Goal: Information Seeking & Learning: Learn about a topic

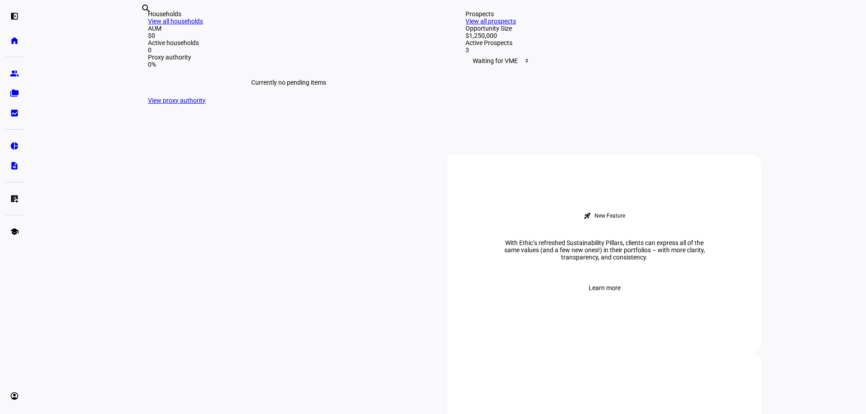
scroll to position [225, 0]
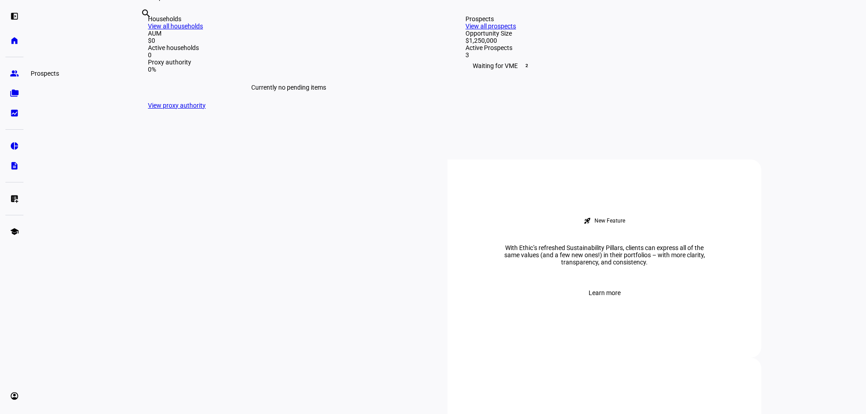
click at [15, 73] on eth-mat-symbol "group" at bounding box center [14, 73] width 9 height 9
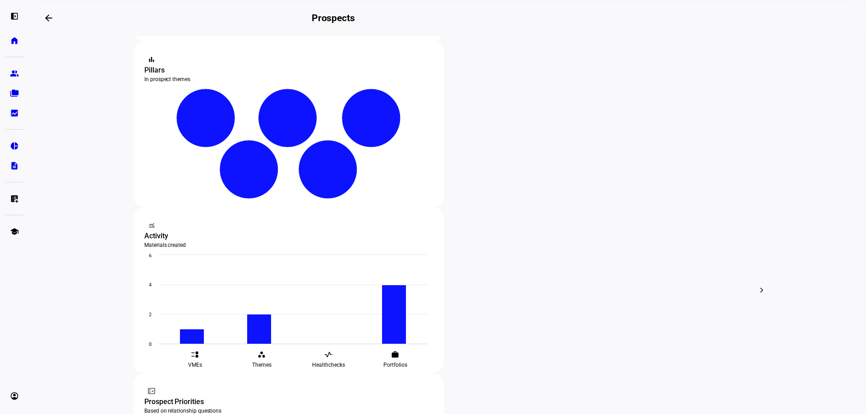
scroll to position [90, 0]
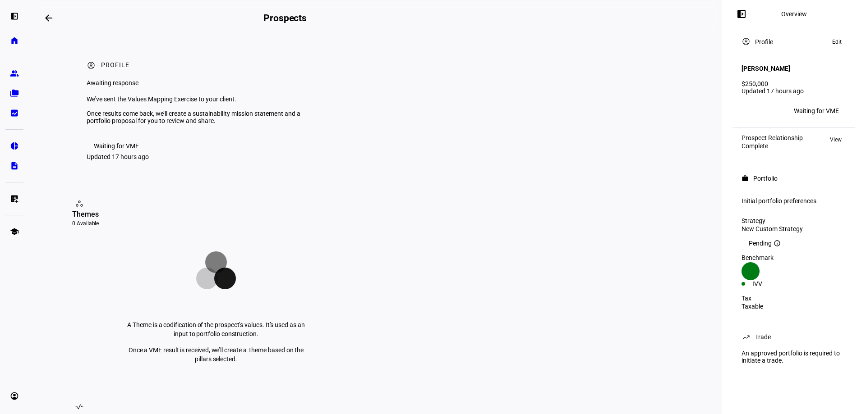
click at [822, 107] on div "Waiting for VME" at bounding box center [816, 110] width 45 height 7
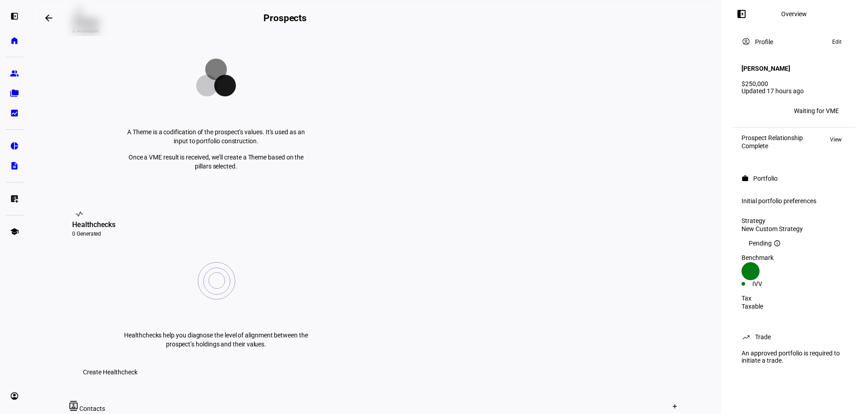
scroll to position [225, 0]
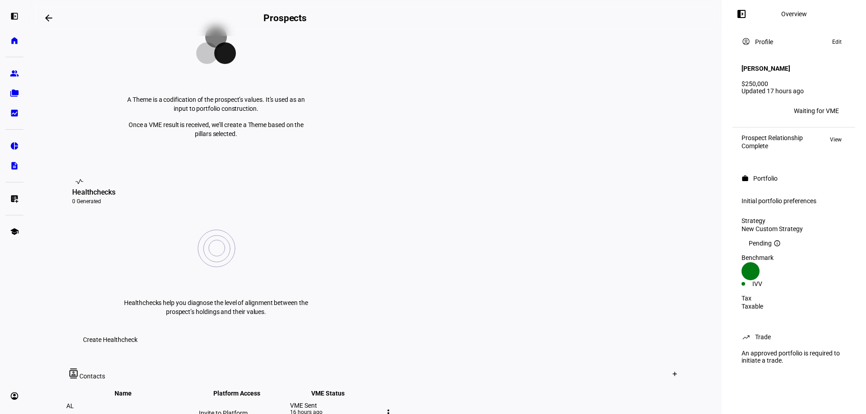
click at [288, 410] on div "Invite to Platform" at bounding box center [243, 413] width 89 height 7
click at [394, 408] on mat-icon "more_vert" at bounding box center [388, 413] width 11 height 11
click at [630, 288] on div at bounding box center [433, 207] width 866 height 414
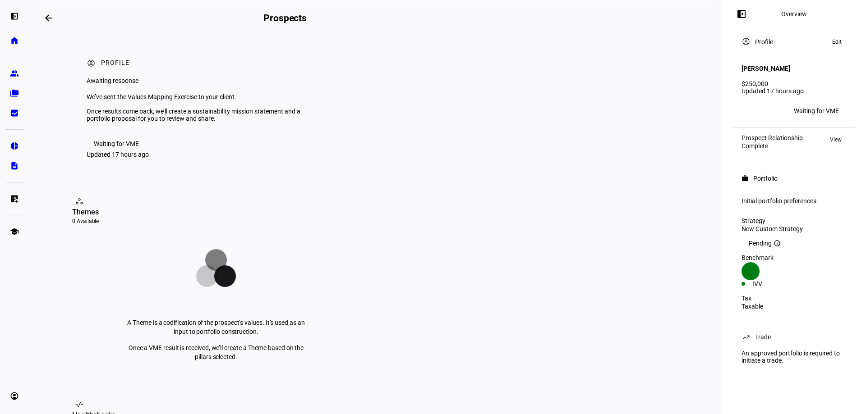
scroll to position [0, 0]
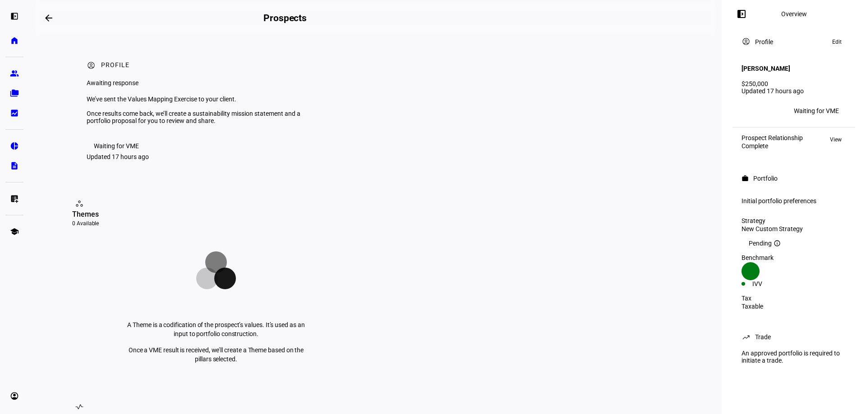
click at [838, 42] on span "Edit" at bounding box center [836, 42] width 9 height 11
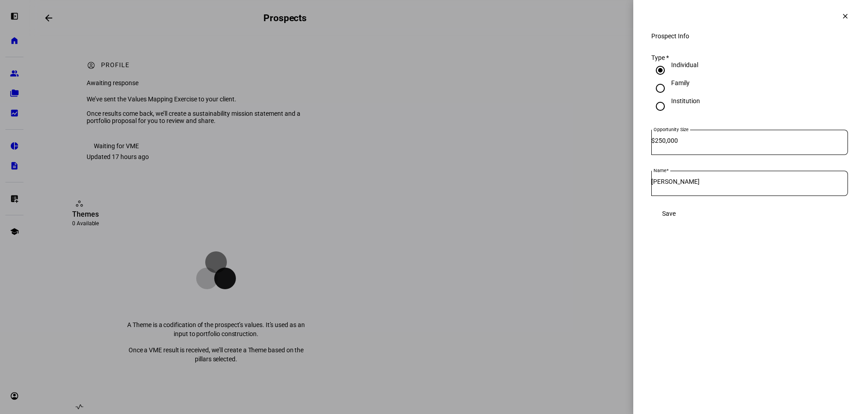
click at [676, 217] on span "Save" at bounding box center [669, 213] width 14 height 7
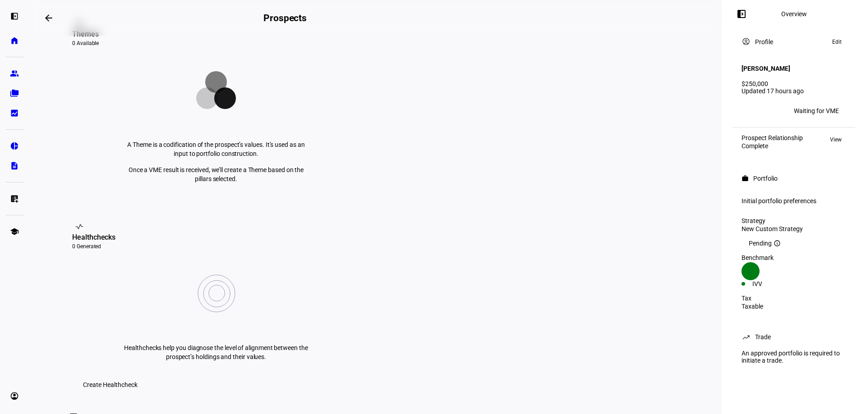
scroll to position [316, 0]
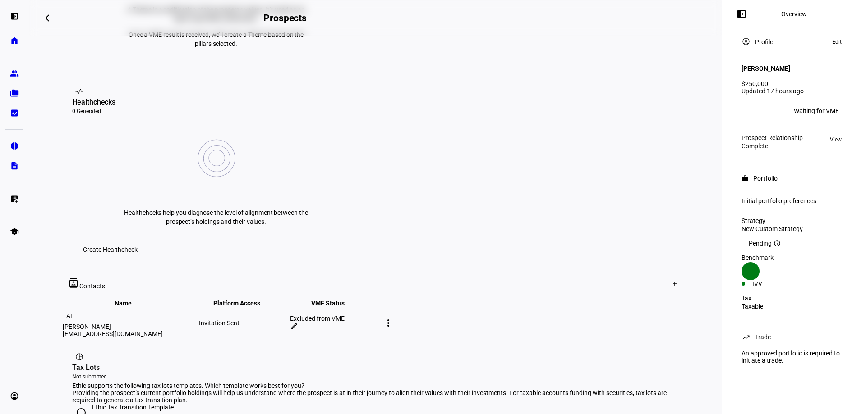
click at [298, 322] on mat-icon "edit" at bounding box center [294, 326] width 8 height 8
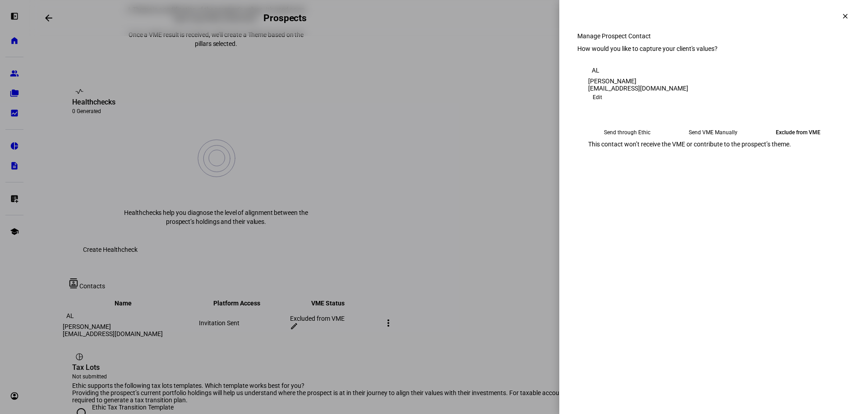
click at [710, 141] on eth-mega-radio-button "Send VME Manually" at bounding box center [713, 132] width 78 height 16
click at [643, 170] on span "Submit Preferences" at bounding box center [615, 161] width 55 height 18
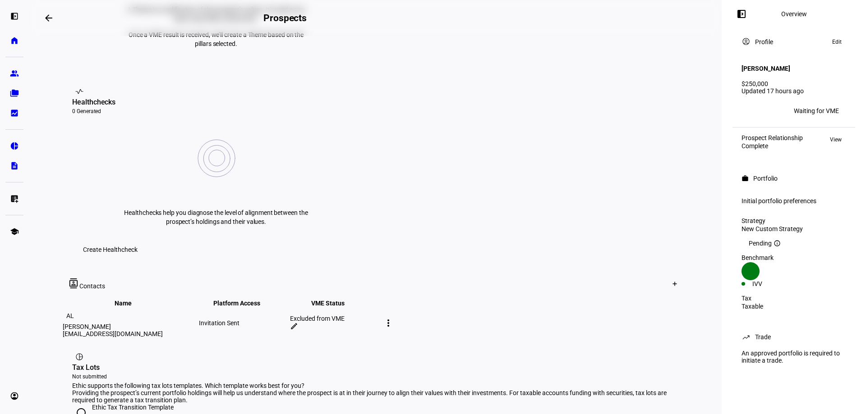
click at [394, 318] on mat-icon "more_vert" at bounding box center [388, 323] width 11 height 11
click at [683, 219] on span "Edit contact" at bounding box center [699, 221] width 34 height 7
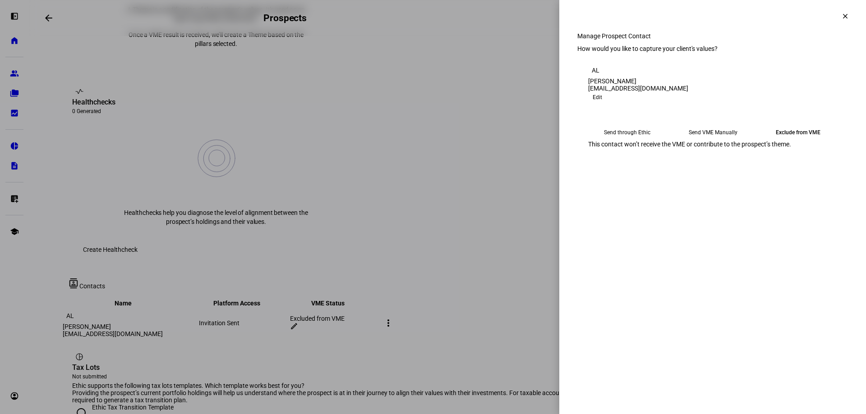
click at [692, 141] on eth-mega-radio-button "Send VME Manually" at bounding box center [713, 132] width 78 height 16
click at [602, 103] on span "Edit" at bounding box center [597, 97] width 9 height 11
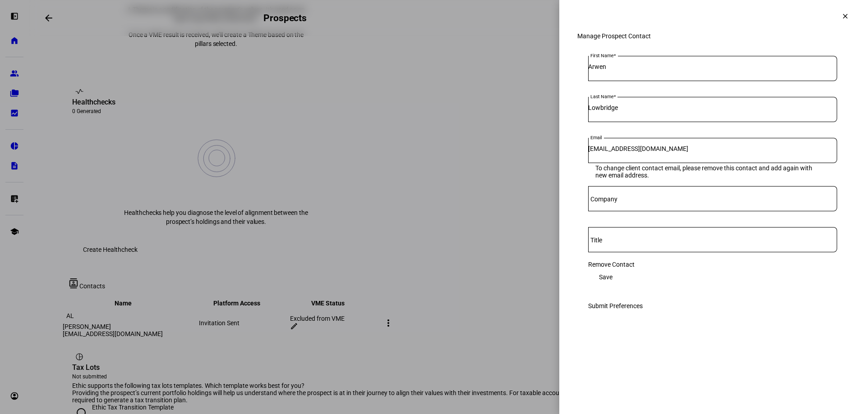
click at [841, 15] on mat-icon "clear" at bounding box center [845, 16] width 8 height 8
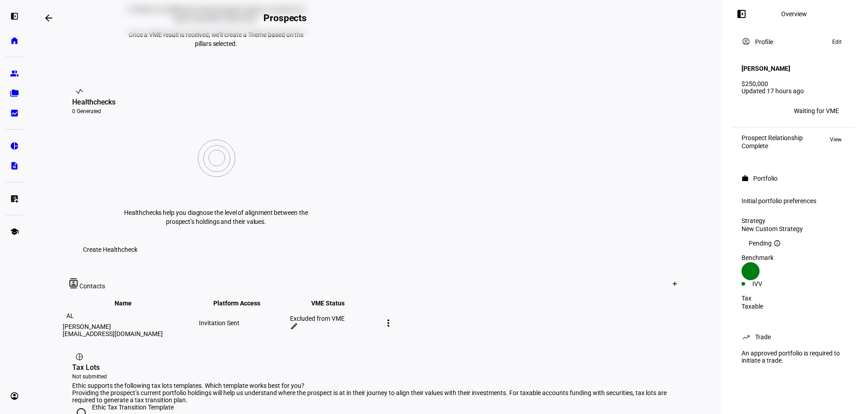
click at [394, 318] on mat-icon "more_vert" at bounding box center [388, 323] width 11 height 11
click at [695, 218] on span "Edit contact" at bounding box center [699, 221] width 34 height 7
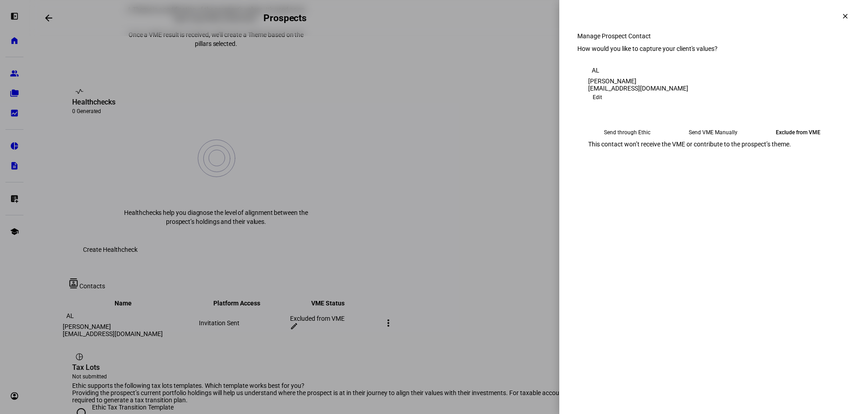
click at [696, 141] on eth-mega-radio-button "Send VME Manually" at bounding box center [713, 132] width 78 height 16
click at [844, 14] on mat-icon "clear" at bounding box center [845, 16] width 8 height 8
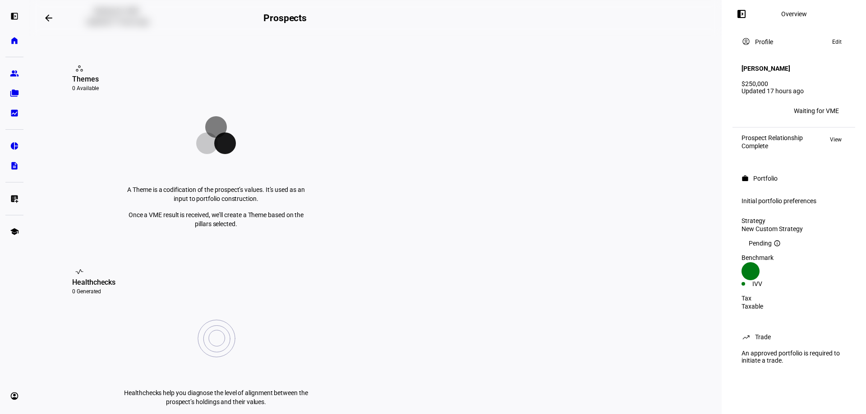
scroll to position [0, 0]
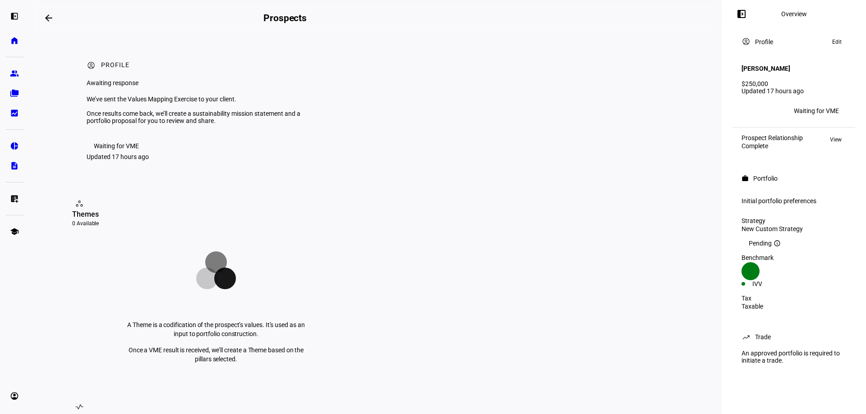
click at [47, 18] on mat-icon "arrow_backwards" at bounding box center [48, 18] width 11 height 11
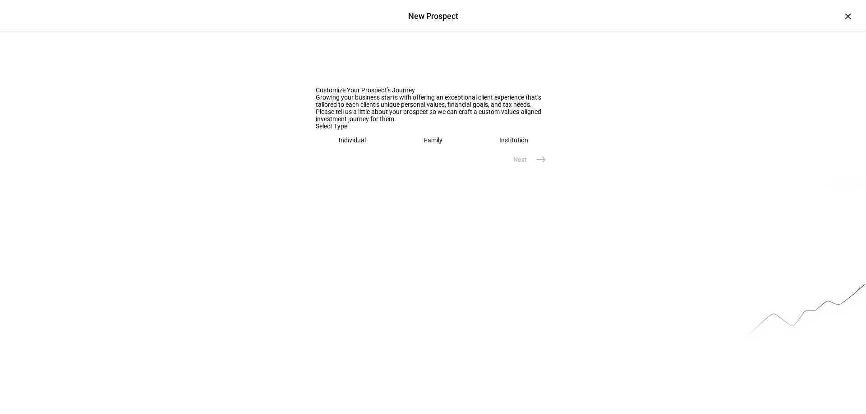
click at [334, 151] on eth-mega-radio-button "Individual" at bounding box center [353, 140] width 74 height 21
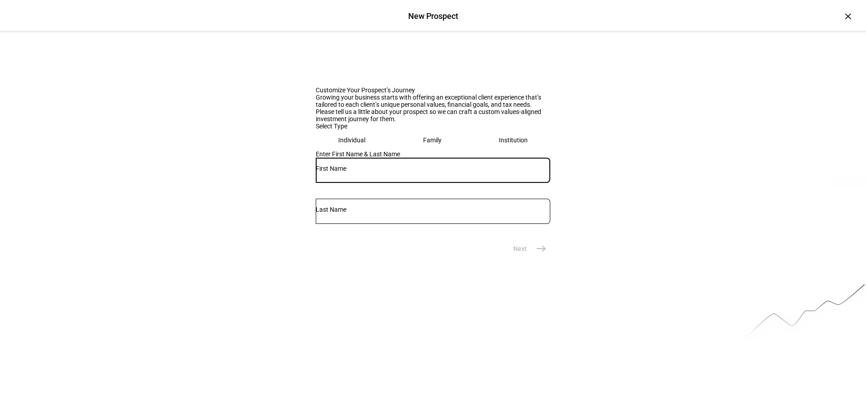
click at [348, 172] on input "text" at bounding box center [433, 168] width 234 height 7
type input "[PERSON_NAME]"
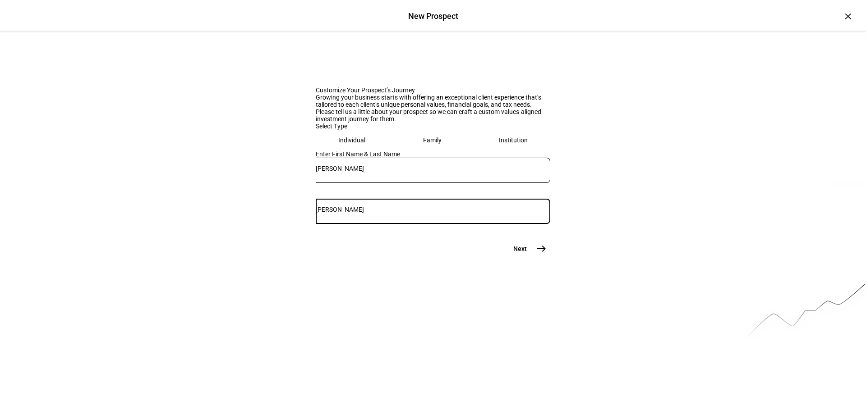
type input "[PERSON_NAME]"
click at [536, 254] on mat-icon "east" at bounding box center [541, 249] width 11 height 11
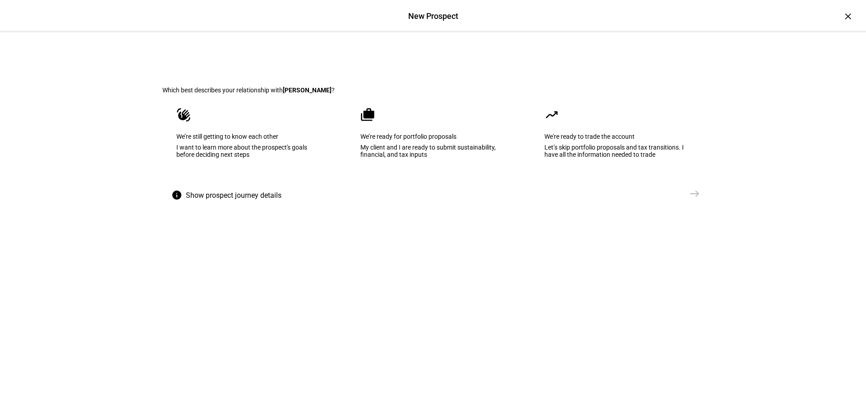
click at [293, 158] on div "I want to learn more about the prospect's goals before deciding next steps" at bounding box center [248, 151] width 145 height 14
click at [689, 199] on mat-icon "east" at bounding box center [694, 193] width 11 height 11
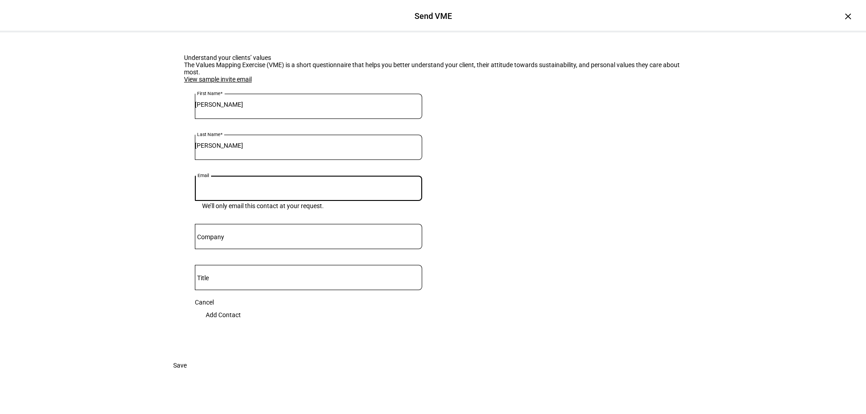
click at [237, 190] on input "Email" at bounding box center [308, 186] width 227 height 7
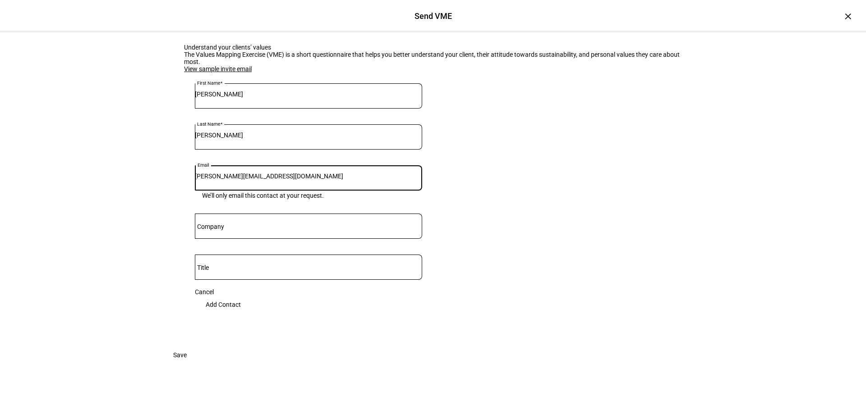
scroll to position [109, 0]
click at [187, 364] on span "Save" at bounding box center [180, 355] width 14 height 18
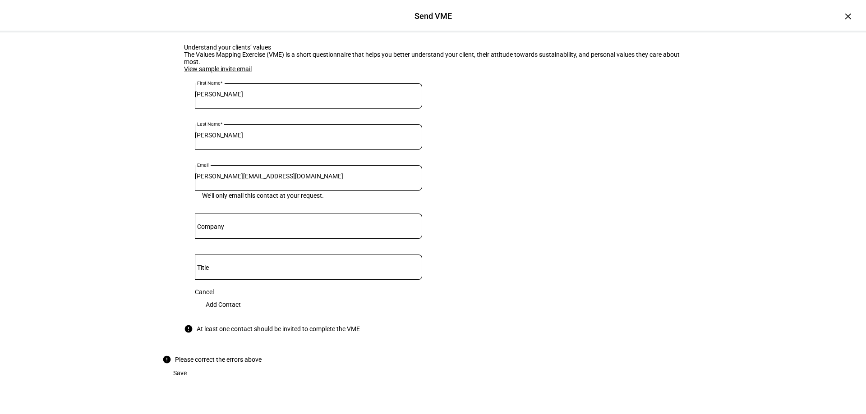
click at [286, 173] on input "[PERSON_NAME][EMAIL_ADDRESS][DOMAIN_NAME]" at bounding box center [308, 176] width 227 height 7
click at [500, 158] on eth-form-card "Understand your clients’ values The Values Mapping Exercise (VME) is a short qu…" at bounding box center [432, 188] width 541 height 333
click at [241, 314] on span "Add Contact" at bounding box center [223, 305] width 35 height 18
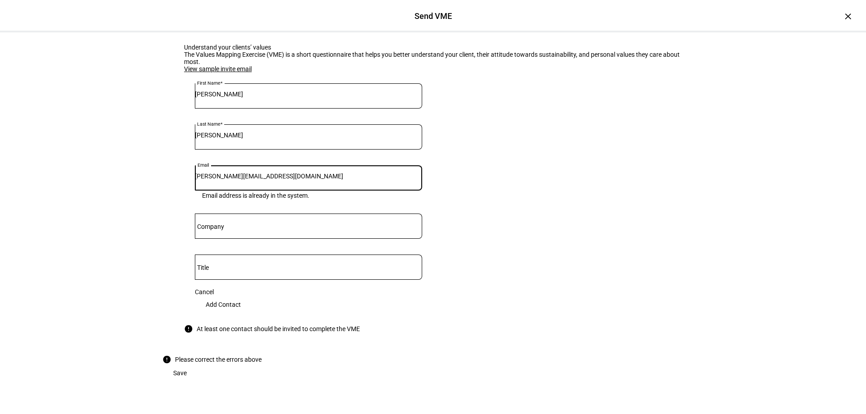
click at [285, 173] on input "[PERSON_NAME][EMAIL_ADDRESS][DOMAIN_NAME]" at bounding box center [308, 176] width 227 height 7
type input "[EMAIL_ADDRESS][DOMAIN_NAME]"
click at [241, 296] on span "Add Contact" at bounding box center [223, 305] width 35 height 18
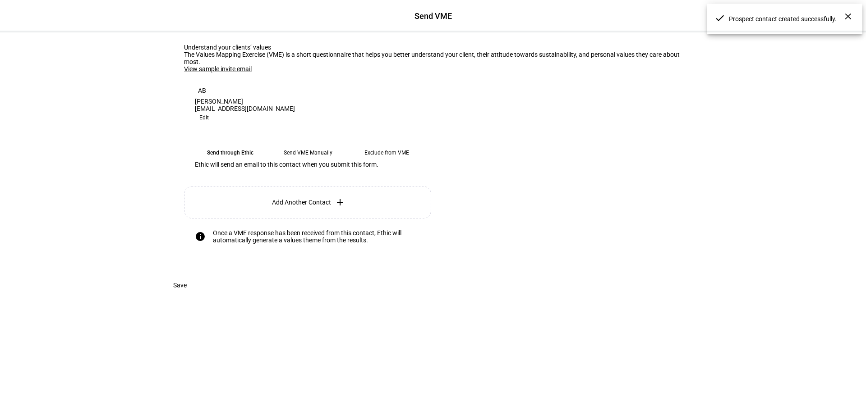
scroll to position [58, 0]
click at [309, 156] on eth-mega-radio-button "Send VME Manually" at bounding box center [307, 153] width 71 height 16
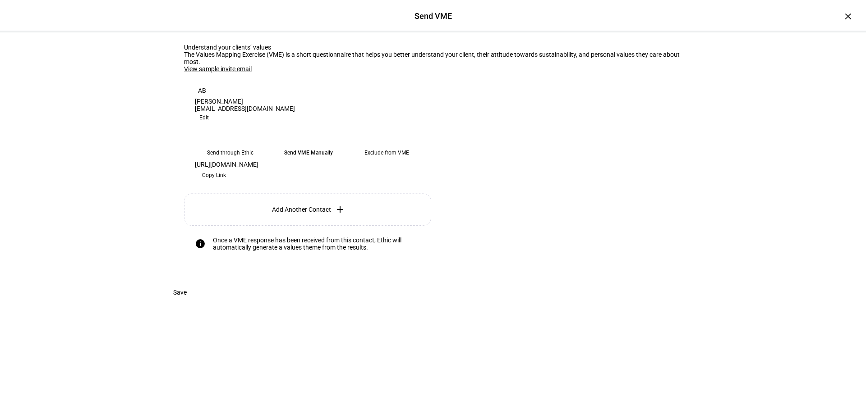
click at [226, 183] on span "Copy Link" at bounding box center [214, 175] width 24 height 14
click at [187, 302] on span "Save" at bounding box center [180, 293] width 14 height 18
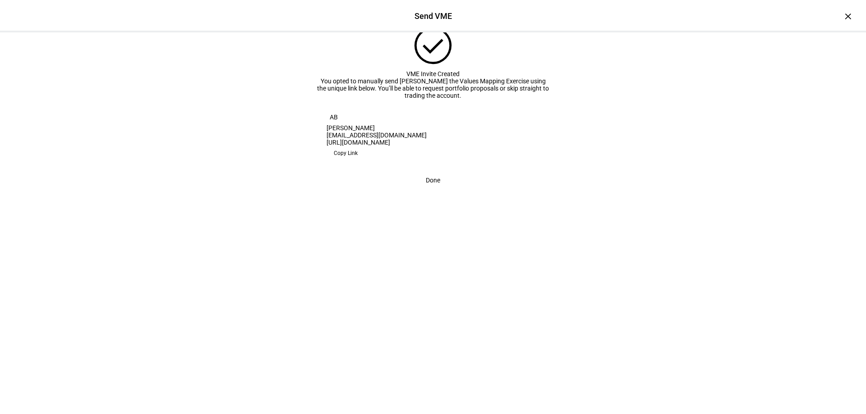
click at [429, 189] on span "Done" at bounding box center [433, 180] width 14 height 18
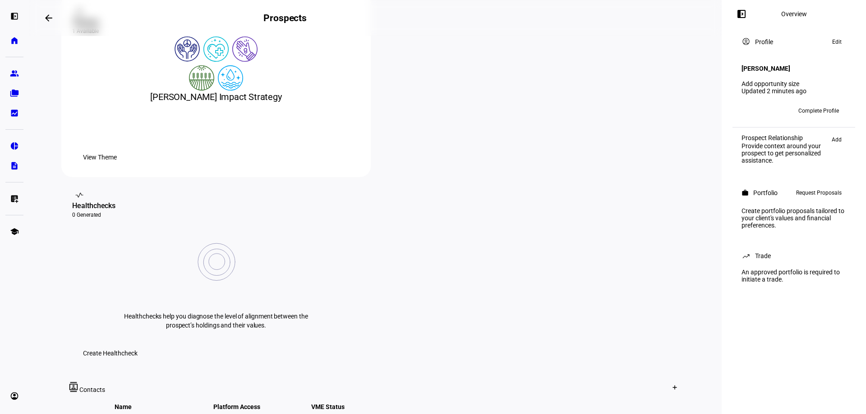
scroll to position [271, 0]
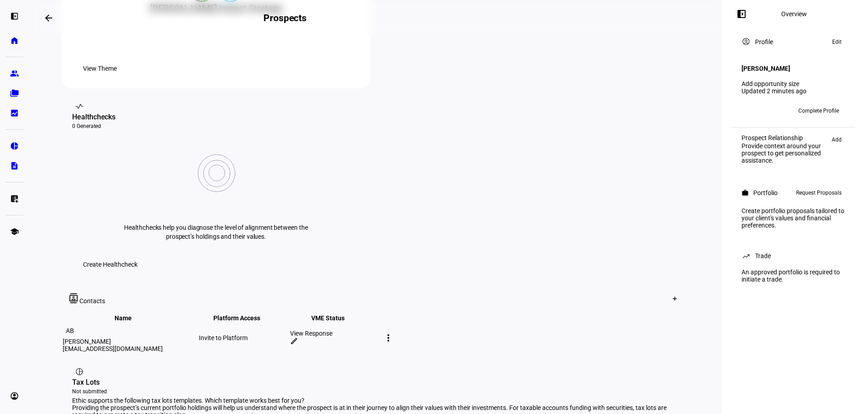
click at [379, 330] on div "View Response" at bounding box center [334, 333] width 89 height 7
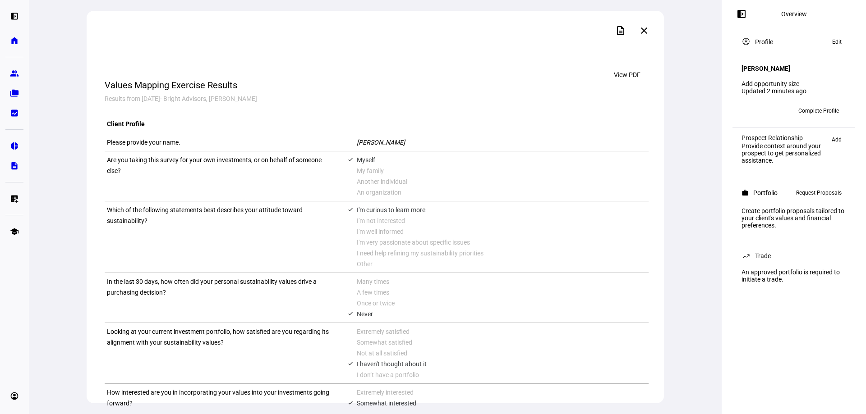
click at [647, 29] on mat-icon "close" at bounding box center [644, 30] width 11 height 11
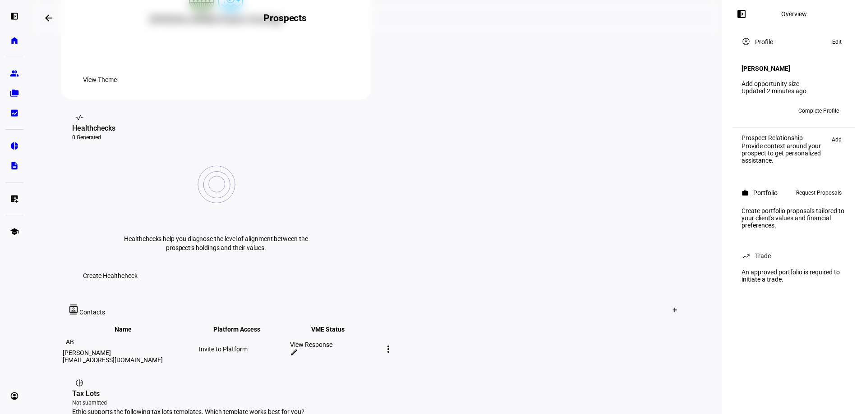
scroll to position [250, 0]
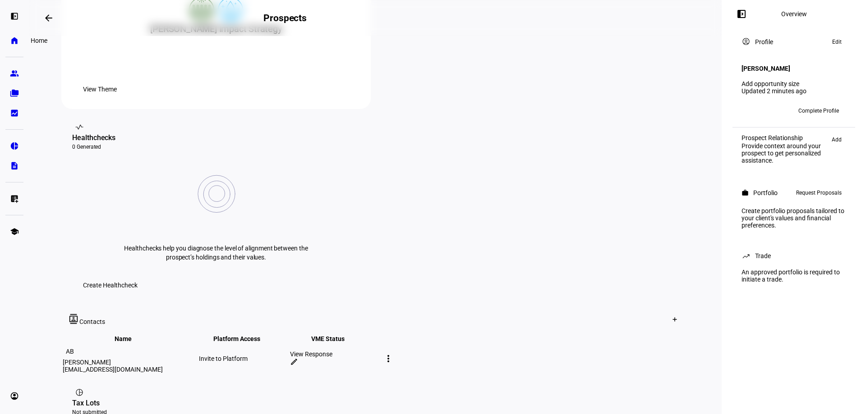
click at [15, 43] on eth-mat-symbol "home" at bounding box center [14, 40] width 9 height 9
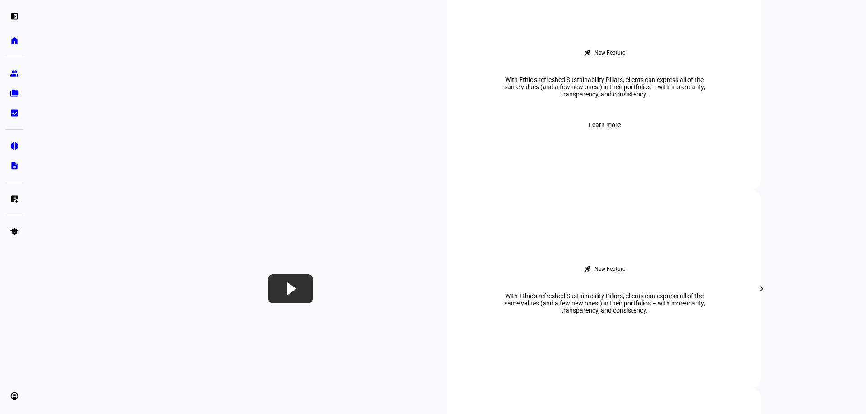
scroll to position [406, 0]
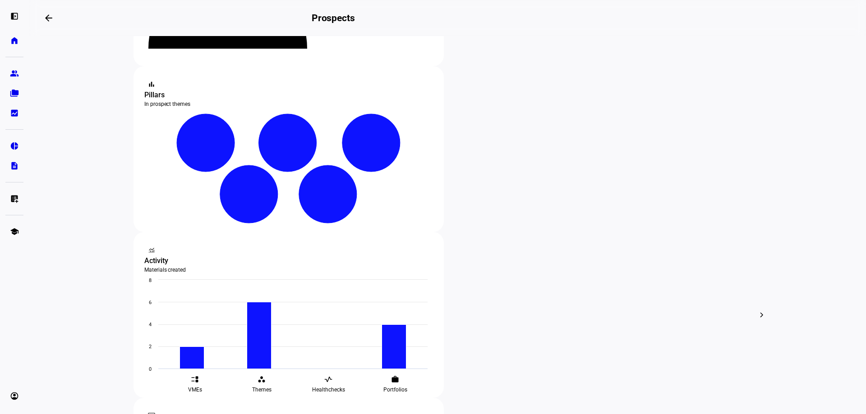
scroll to position [180, 0]
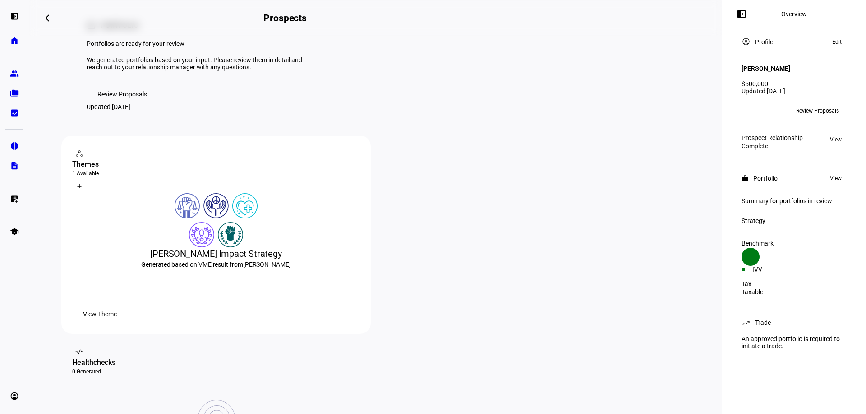
scroll to position [90, 0]
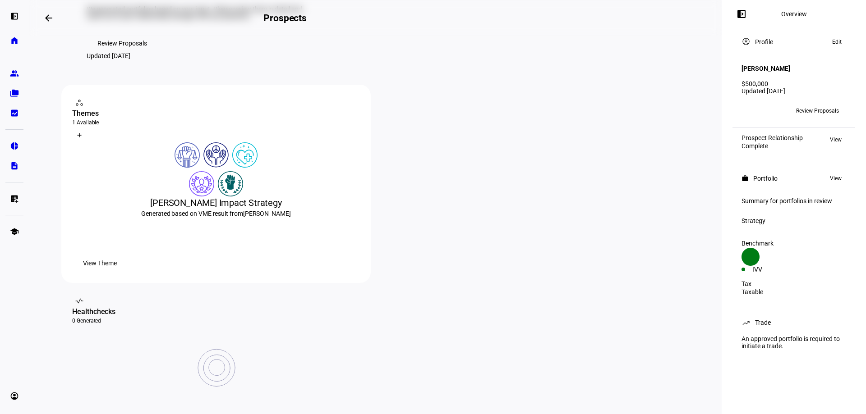
click at [117, 272] on span "View Theme" at bounding box center [100, 263] width 34 height 18
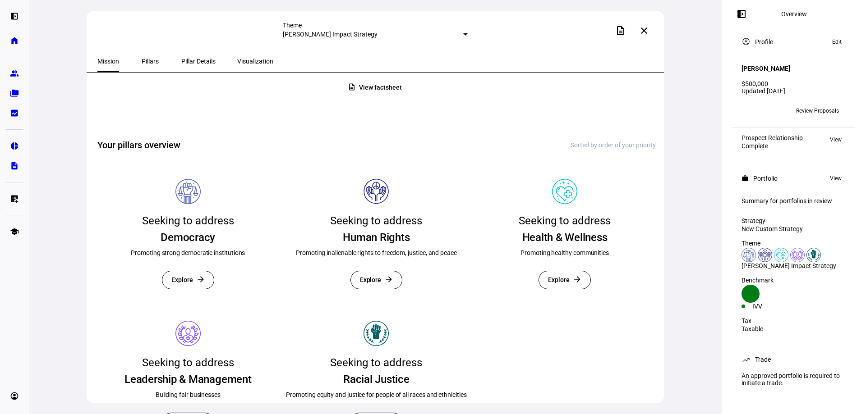
scroll to position [124, 0]
click at [144, 59] on span "Pillars" at bounding box center [150, 61] width 17 height 6
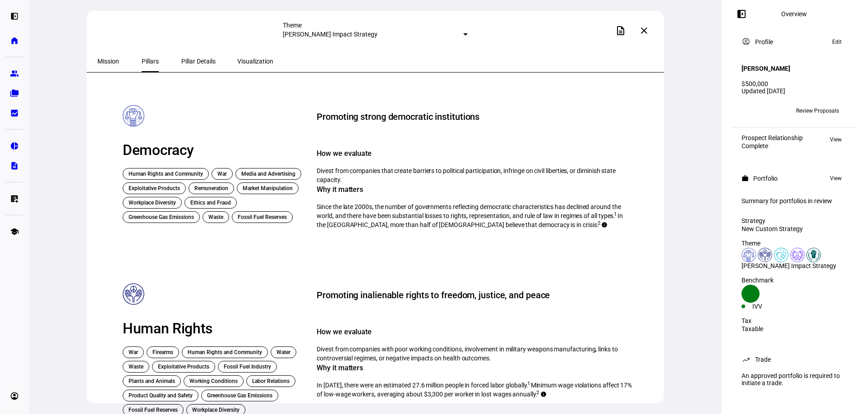
drag, startPoint x: 115, startPoint y: 152, endPoint x: 196, endPoint y: 153, distance: 80.3
click at [196, 153] on div "Democracy" at bounding box center [214, 150] width 183 height 18
click at [201, 150] on div "Democracy" at bounding box center [214, 150] width 183 height 18
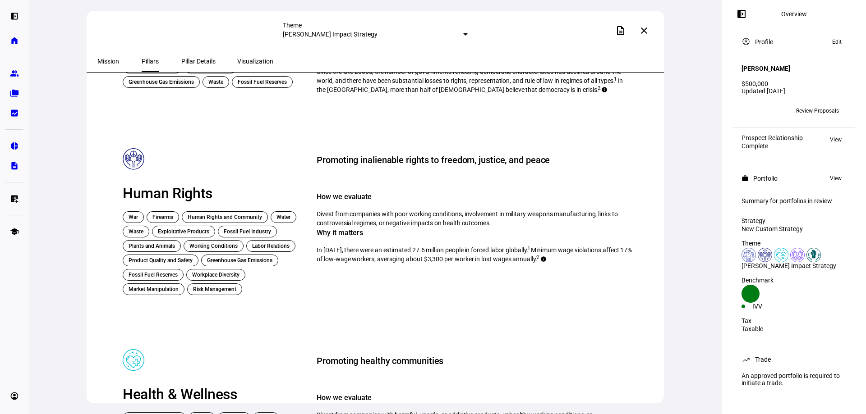
scroll to position [180, 0]
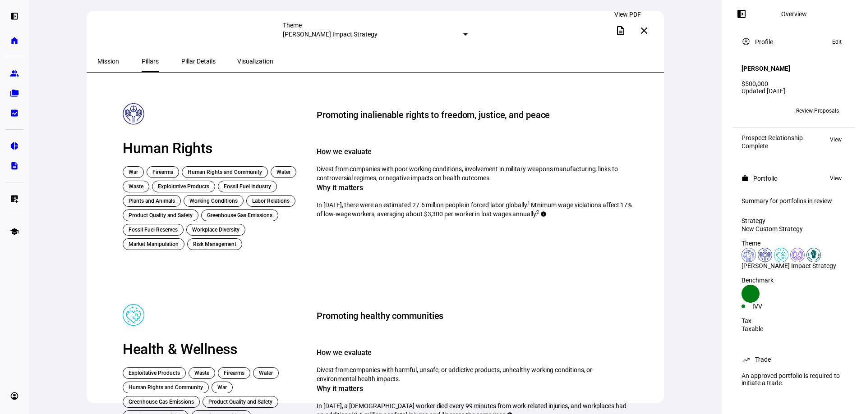
click at [623, 34] on mat-icon "description" at bounding box center [620, 30] width 11 height 11
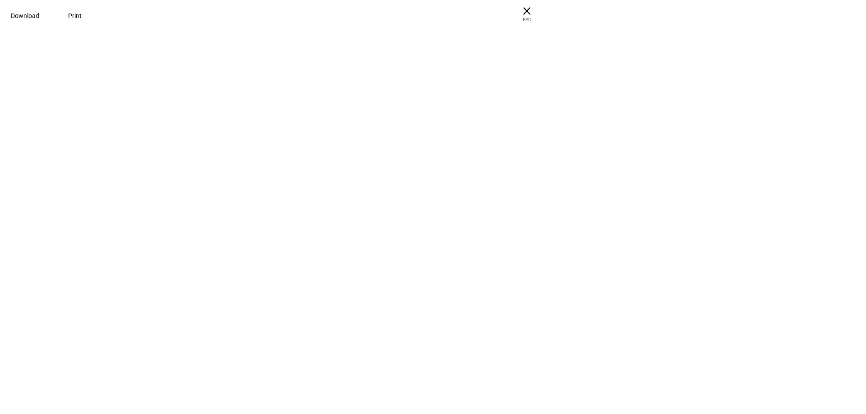
click at [541, 12] on span "× ESC" at bounding box center [526, 14] width 29 height 29
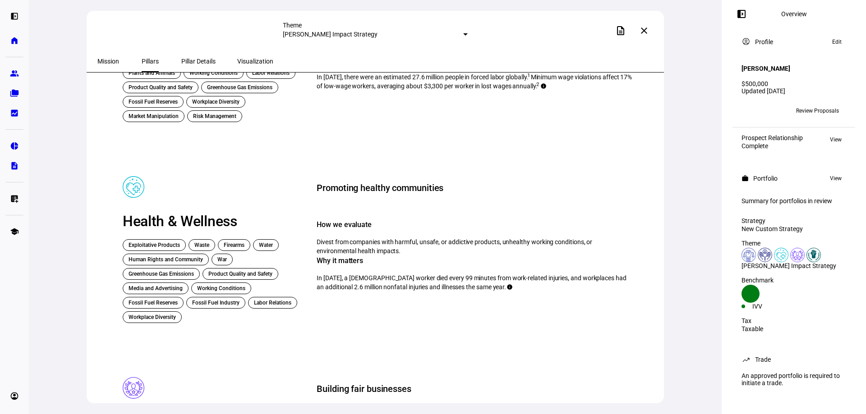
scroll to position [361, 0]
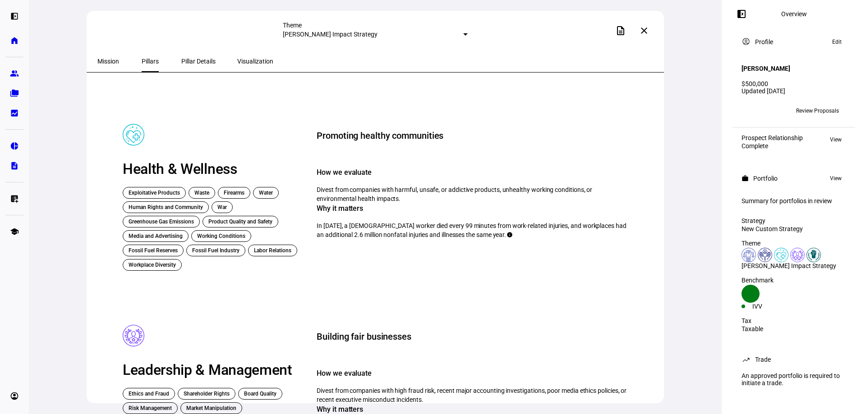
click at [184, 59] on span "Pillar Details" at bounding box center [198, 61] width 34 height 6
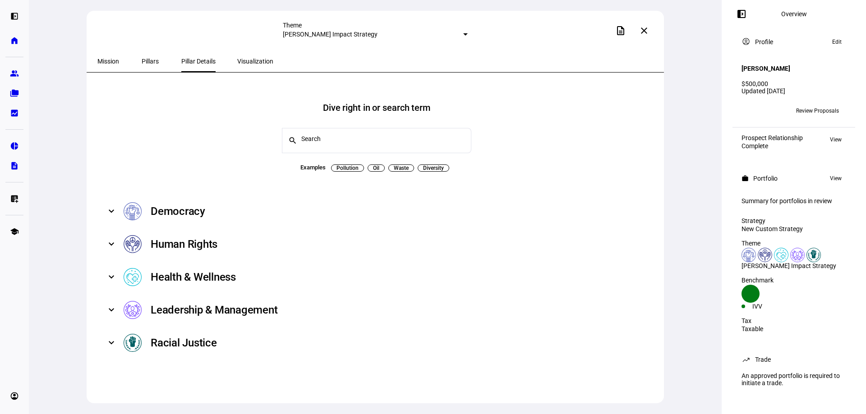
click at [189, 205] on div "Democracy" at bounding box center [178, 211] width 55 height 14
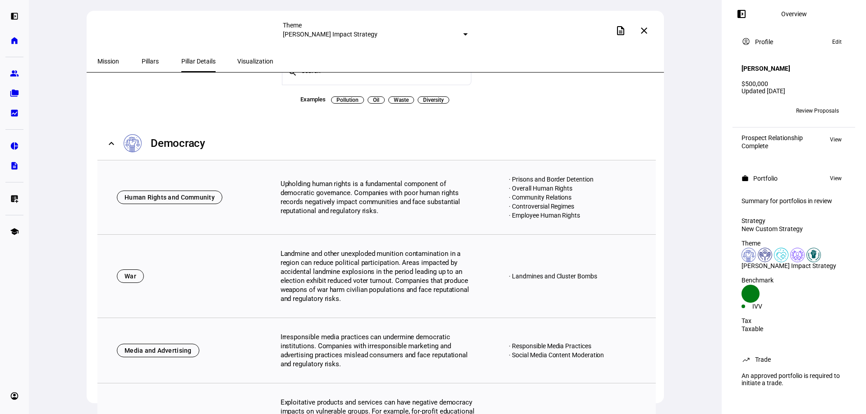
scroll to position [90, 0]
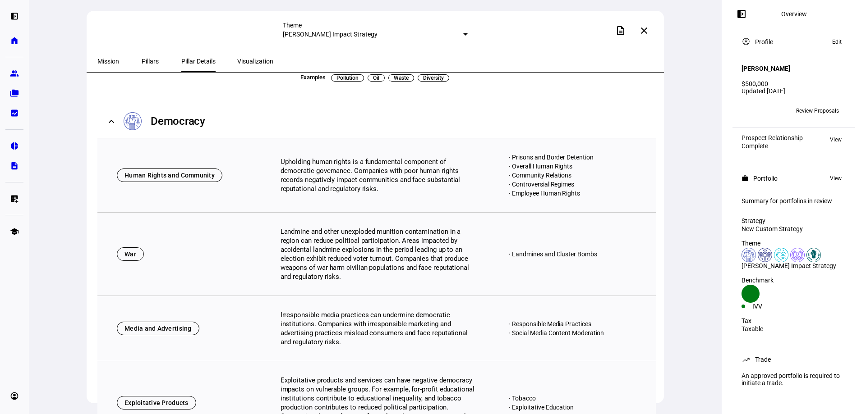
click at [246, 61] on span "Visualization" at bounding box center [255, 61] width 36 height 6
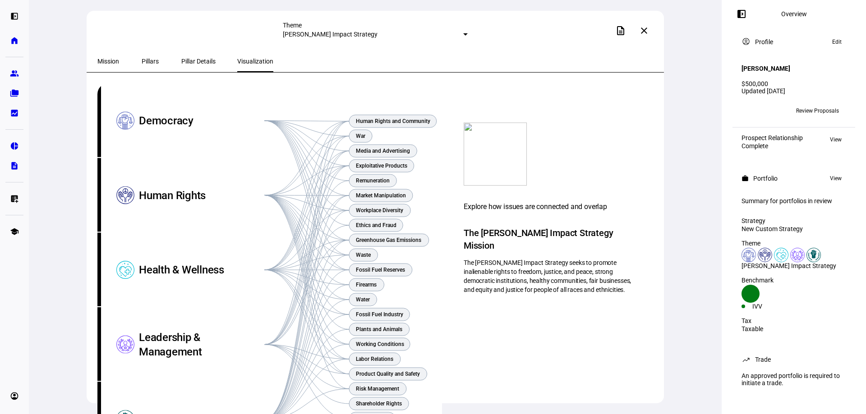
click at [837, 105] on span "Review Proposals" at bounding box center [817, 111] width 43 height 14
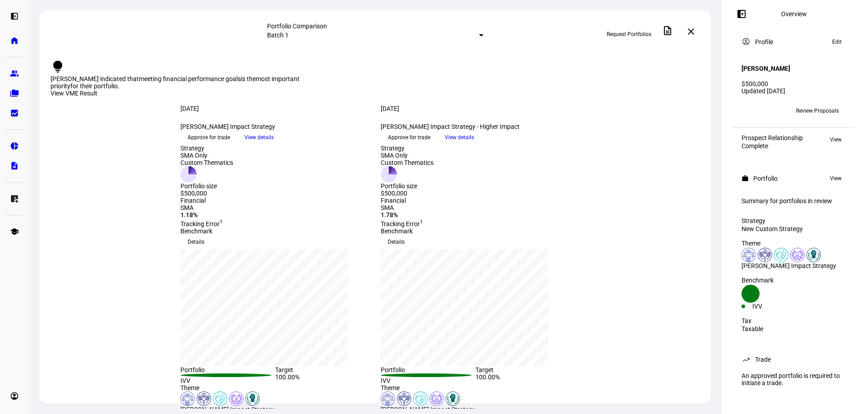
click at [274, 144] on span "View details" at bounding box center [258, 138] width 29 height 14
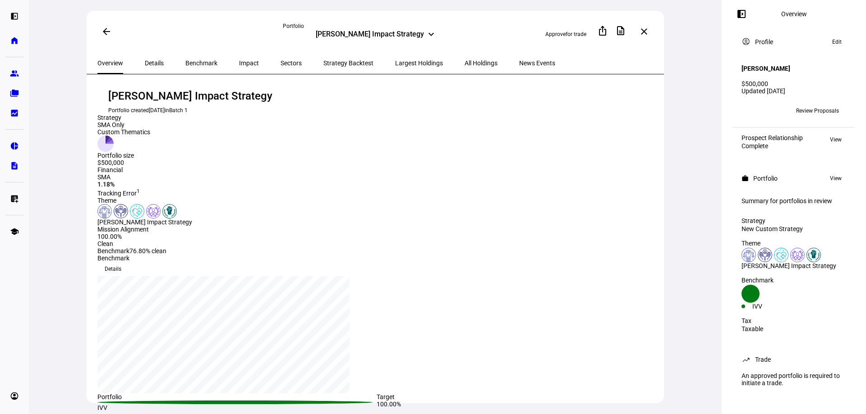
click at [129, 262] on span at bounding box center [112, 269] width 31 height 14
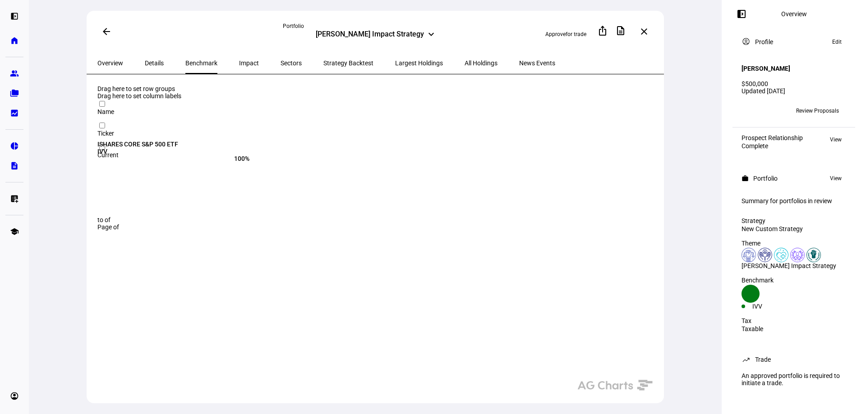
click at [156, 66] on span "Details" at bounding box center [154, 63] width 19 height 22
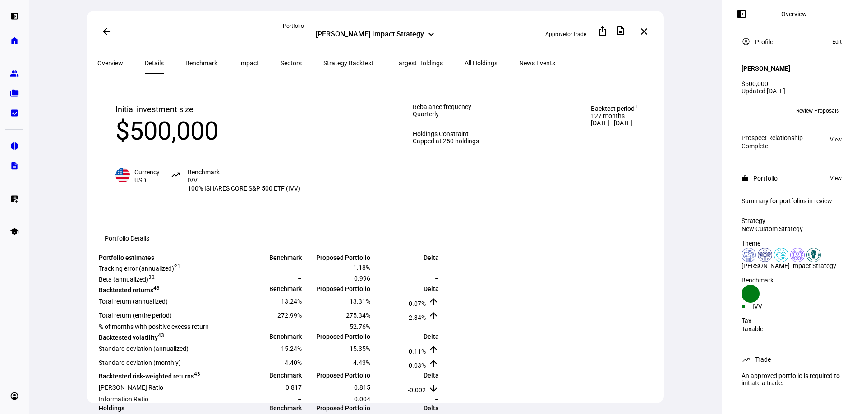
click at [115, 62] on span "Overview" at bounding box center [110, 63] width 26 height 6
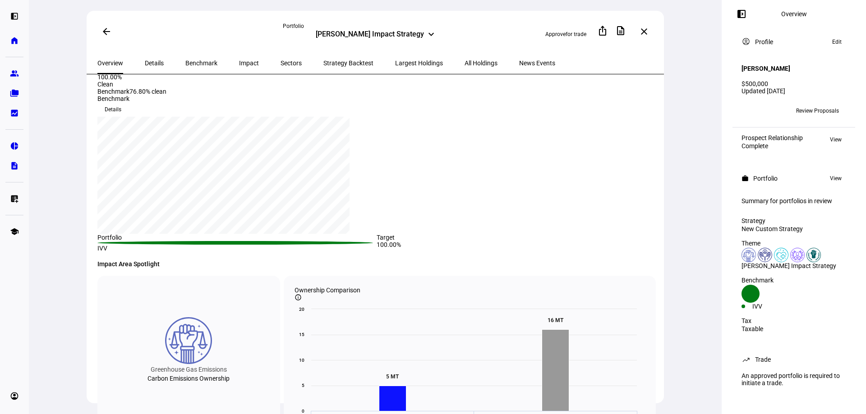
scroll to position [180, 0]
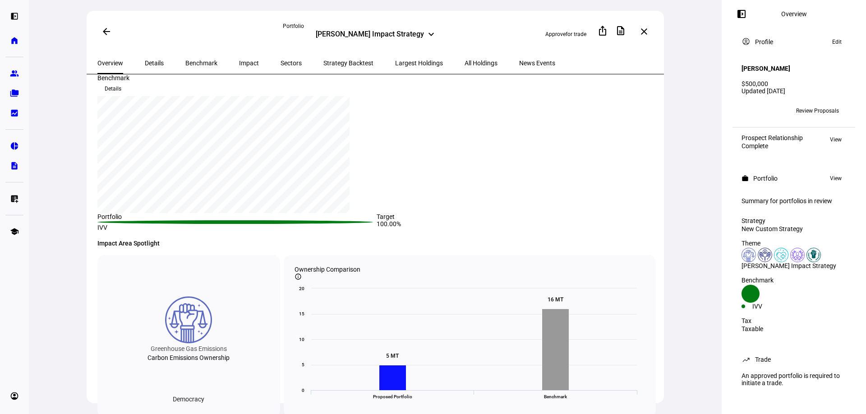
click at [109, 30] on span at bounding box center [107, 32] width 22 height 22
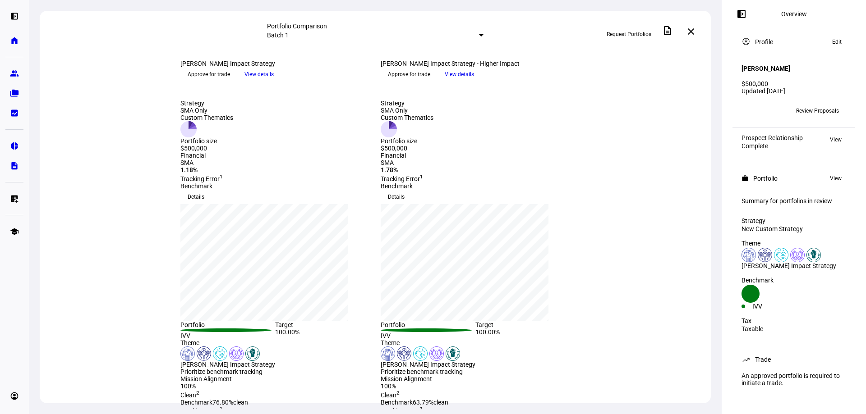
scroll to position [90, 0]
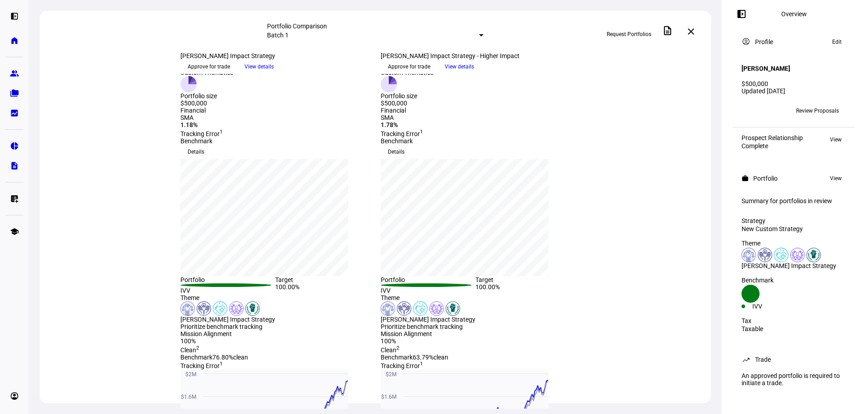
click at [405, 159] on span "Details" at bounding box center [396, 152] width 17 height 14
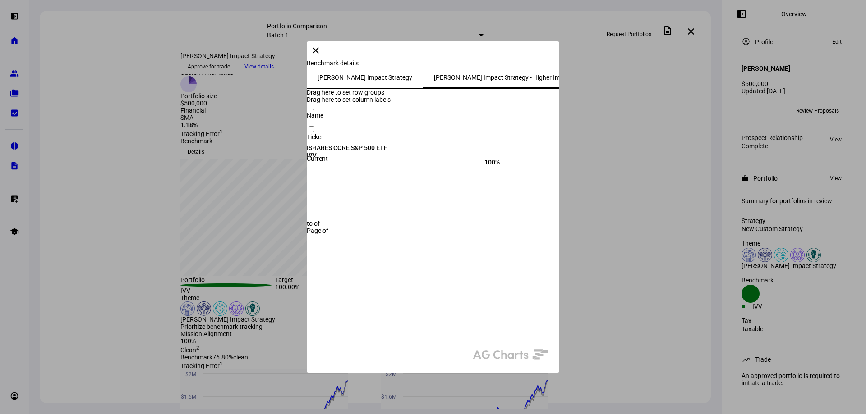
click at [326, 61] on span at bounding box center [316, 51] width 22 height 22
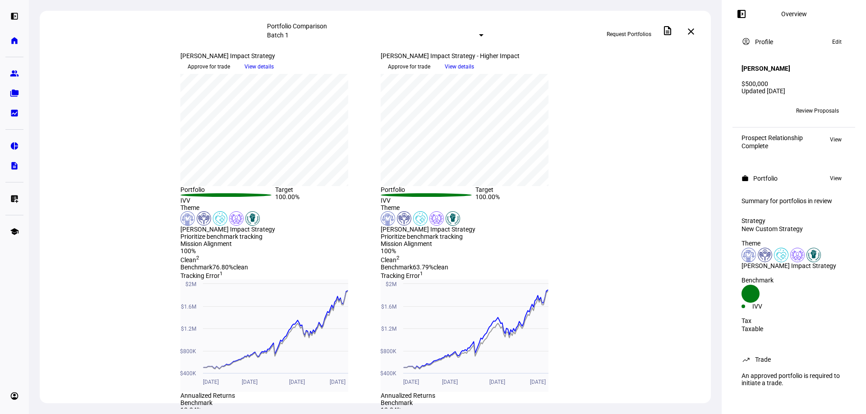
scroll to position [135, 0]
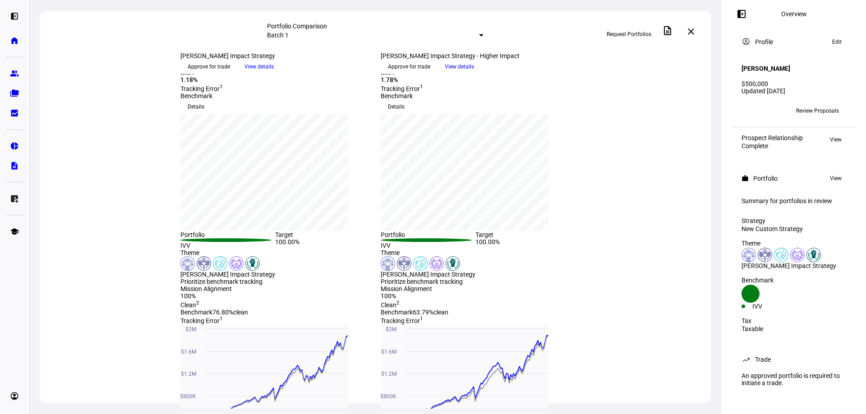
click at [274, 74] on span "View details" at bounding box center [258, 67] width 29 height 14
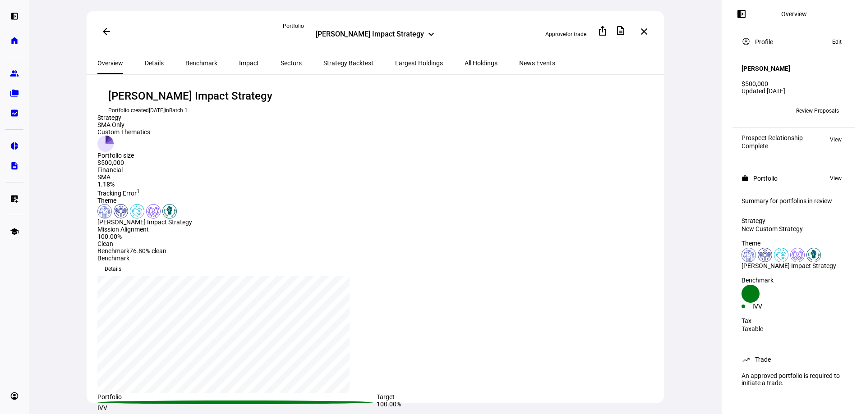
click at [106, 34] on mat-icon "arrow_back" at bounding box center [106, 31] width 11 height 11
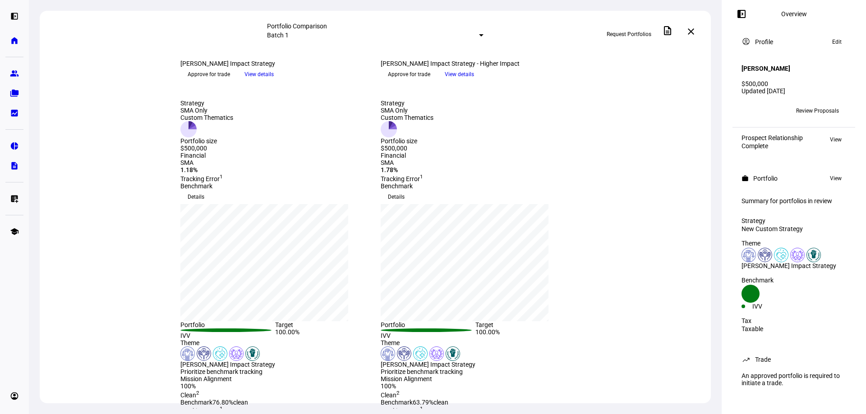
scroll to position [90, 0]
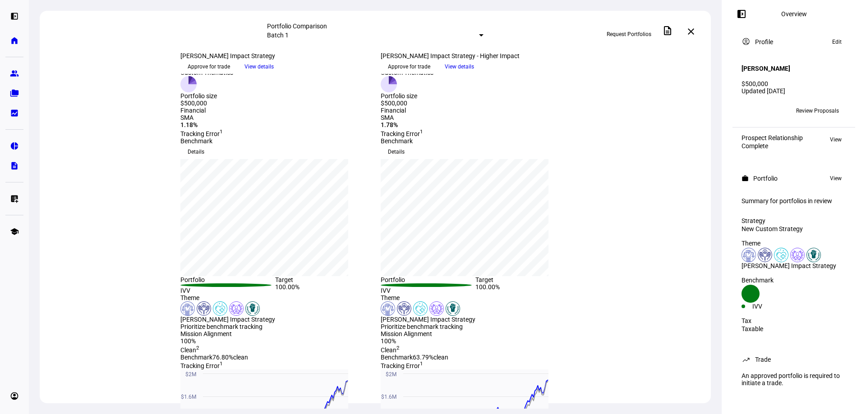
click at [474, 74] on span "View details" at bounding box center [459, 67] width 29 height 14
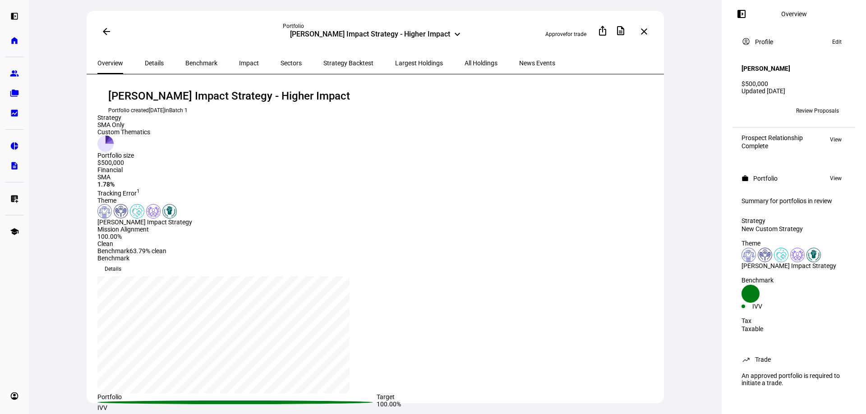
click at [395, 62] on span "Largest Holdings" at bounding box center [419, 63] width 48 height 6
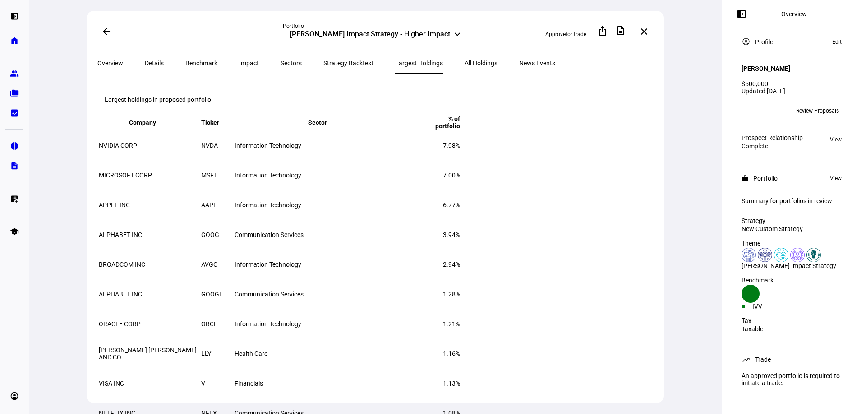
click at [100, 31] on span at bounding box center [107, 32] width 22 height 22
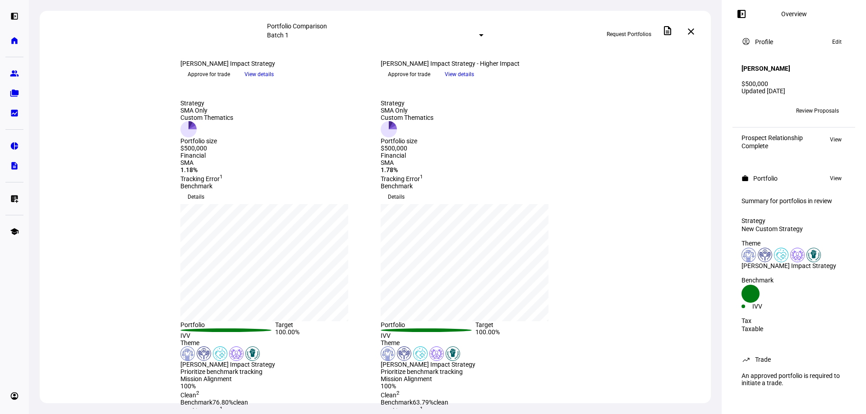
scroll to position [90, 0]
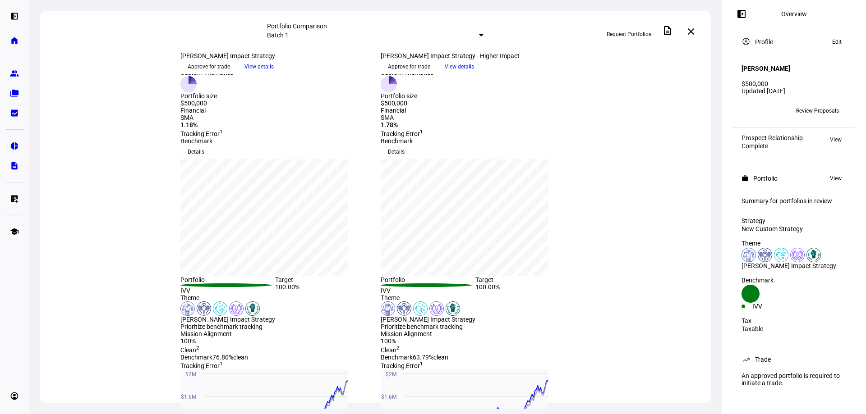
drag, startPoint x: 198, startPoint y: 220, endPoint x: 215, endPoint y: 220, distance: 17.6
click at [215, 129] on div "1.18%" at bounding box center [274, 124] width 189 height 7
click at [403, 129] on div "1.78%" at bounding box center [475, 124] width 189 height 7
drag, startPoint x: 398, startPoint y: 216, endPoint x: 412, endPoint y: 216, distance: 14.0
click at [412, 129] on div "1.78%" at bounding box center [475, 124] width 189 height 7
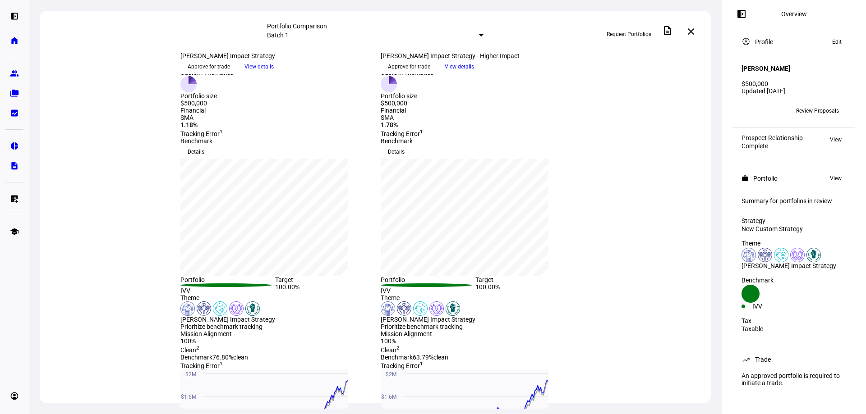
click at [412, 129] on div "1.78%" at bounding box center [475, 124] width 189 height 7
drag, startPoint x: 404, startPoint y: 217, endPoint x: 417, endPoint y: 217, distance: 13.1
click at [417, 129] on div "1.78%" at bounding box center [475, 124] width 189 height 7
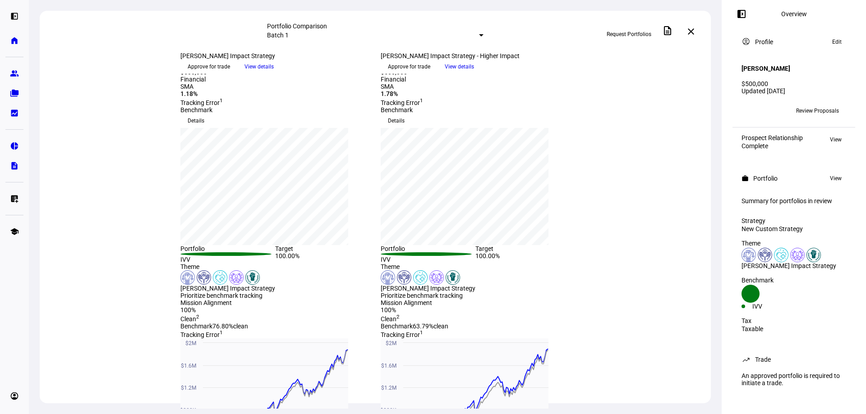
scroll to position [135, 0]
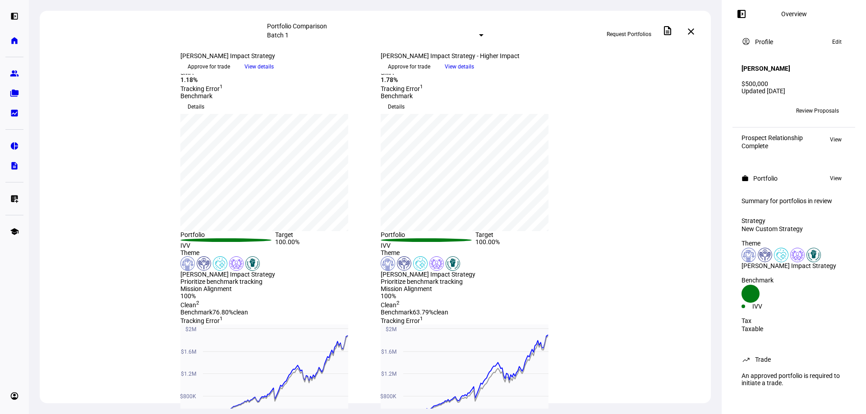
click at [421, 92] on span "Tracking Error 1" at bounding box center [402, 88] width 42 height 7
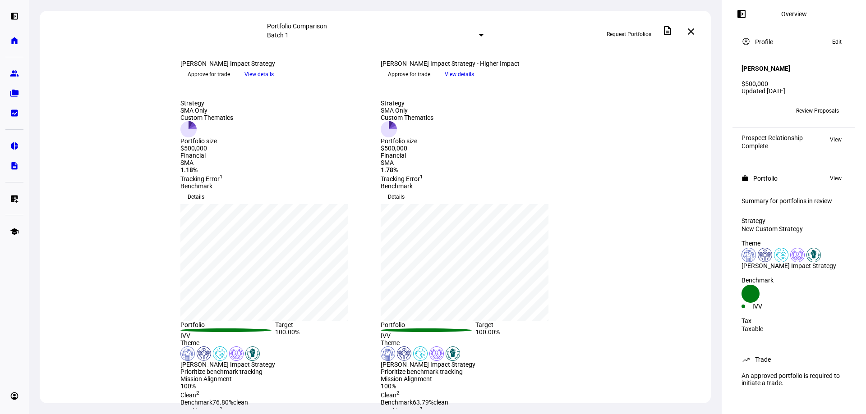
scroll to position [90, 0]
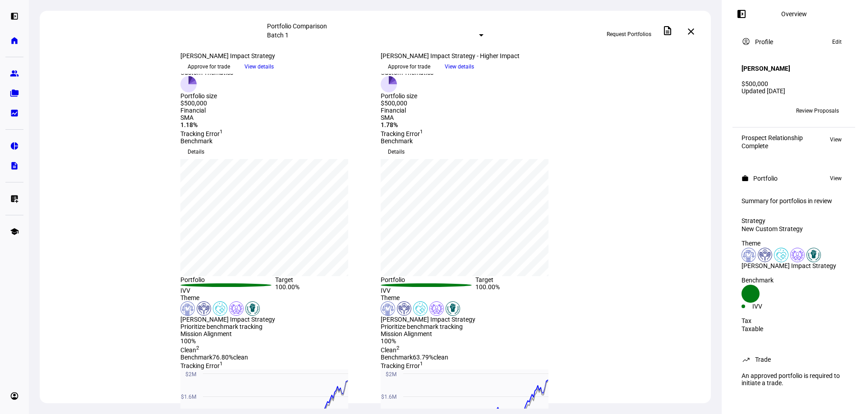
drag, startPoint x: 198, startPoint y: 218, endPoint x: 217, endPoint y: 216, distance: 18.6
click at [217, 129] on div "1.18%" at bounding box center [274, 124] width 189 height 7
drag, startPoint x: 400, startPoint y: 217, endPoint x: 420, endPoint y: 217, distance: 20.7
click at [420, 129] on div "1.78%" at bounding box center [475, 124] width 189 height 7
click at [422, 129] on div "1.78%" at bounding box center [475, 124] width 189 height 7
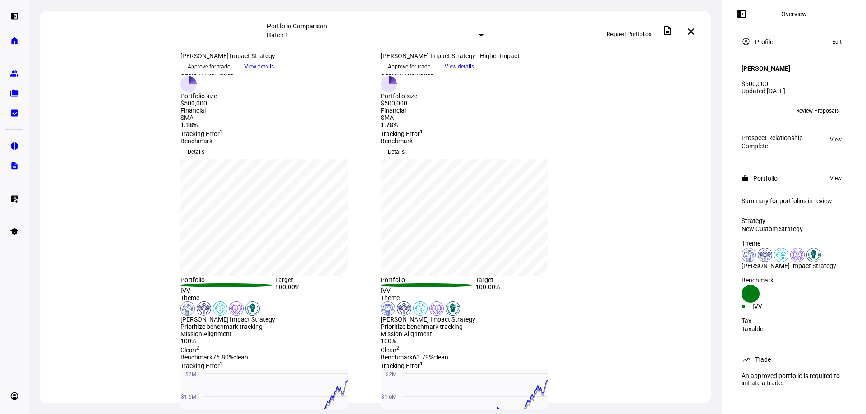
drag, startPoint x: 416, startPoint y: 216, endPoint x: 395, endPoint y: 216, distance: 20.7
click at [395, 138] on div "SMA 1.78% Tracking Error 1" at bounding box center [475, 125] width 189 height 23
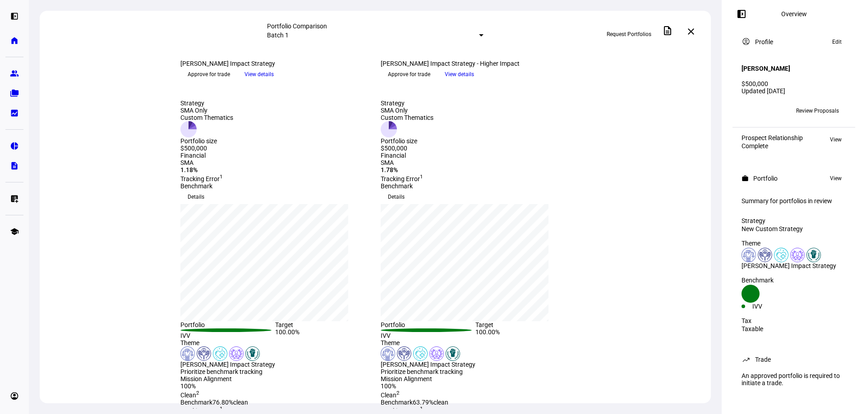
scroll to position [0, 0]
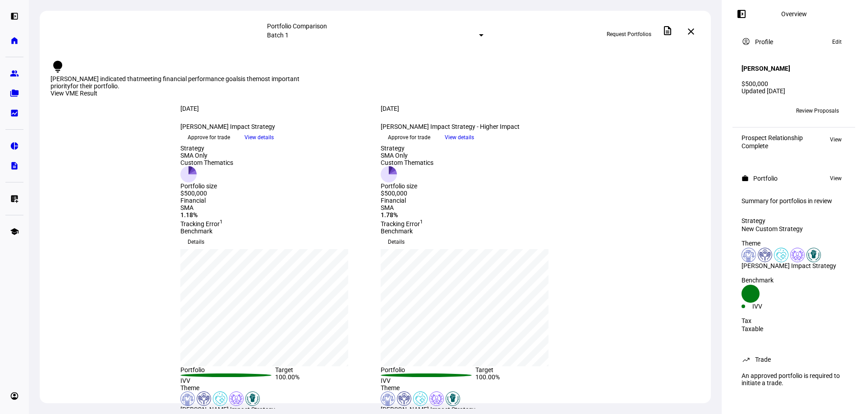
click at [650, 90] on div "View VME Result" at bounding box center [375, 94] width 649 height 8
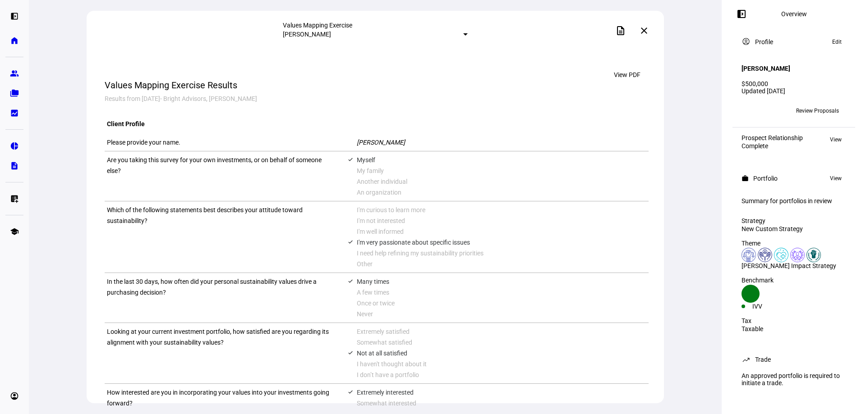
click at [643, 30] on mat-icon "close" at bounding box center [644, 30] width 11 height 11
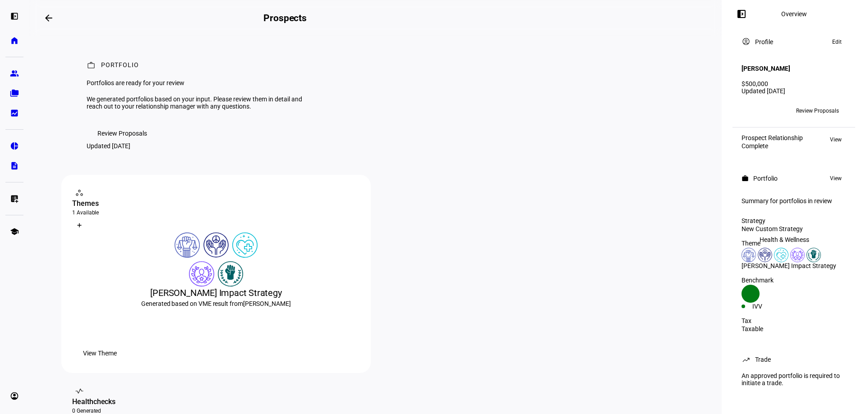
click at [783, 260] on img at bounding box center [781, 255] width 14 height 14
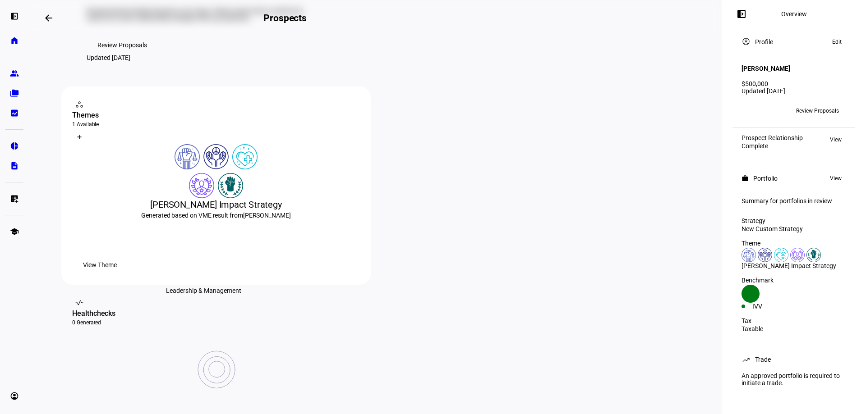
scroll to position [90, 0]
click at [117, 272] on span "View Theme" at bounding box center [100, 263] width 34 height 18
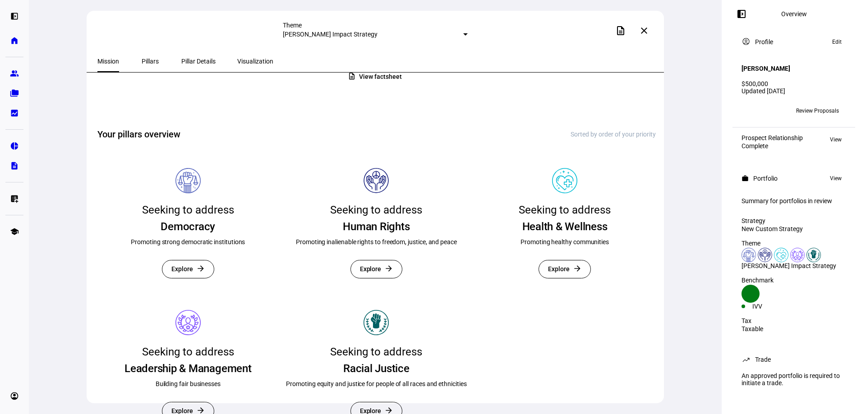
scroll to position [180, 0]
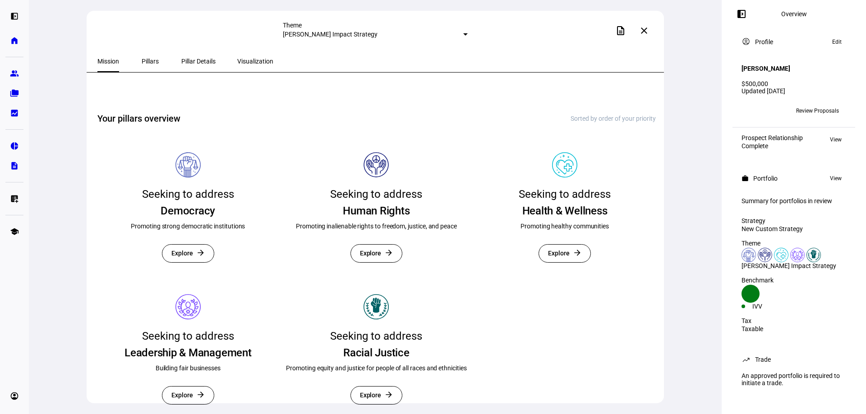
click at [237, 61] on span "Visualization" at bounding box center [255, 61] width 36 height 6
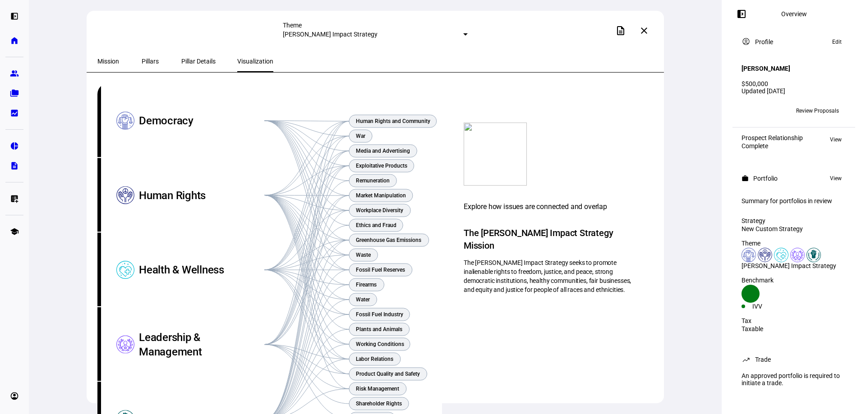
click at [809, 104] on span "Review Proposals" at bounding box center [817, 111] width 43 height 14
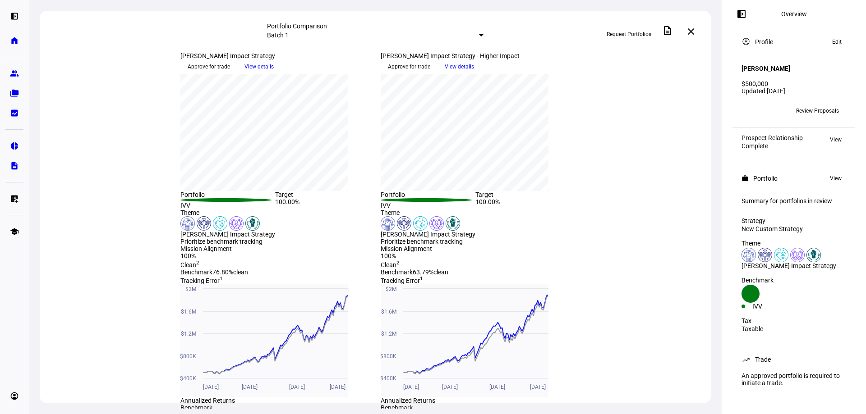
scroll to position [180, 0]
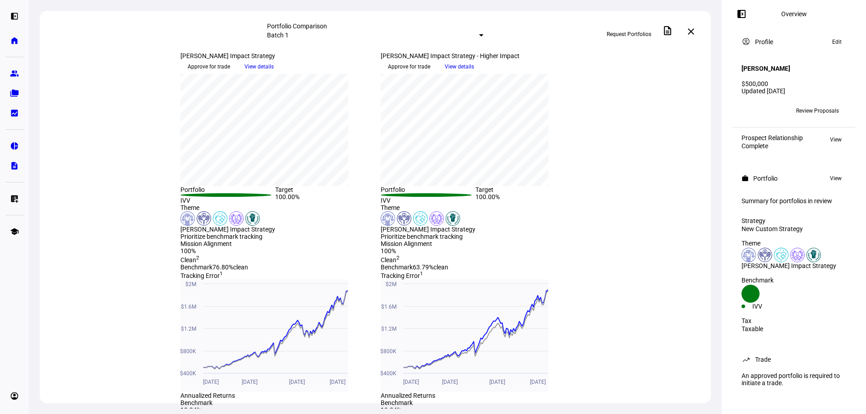
click at [211, 69] on span at bounding box center [195, 62] width 31 height 14
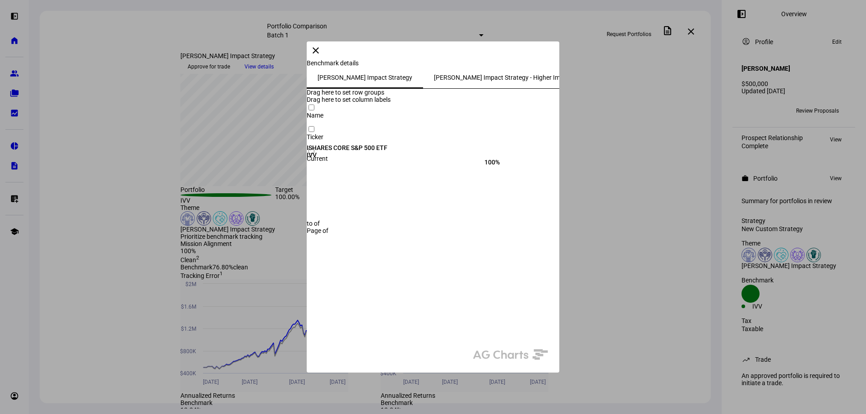
click at [321, 56] on mat-icon "close" at bounding box center [315, 50] width 11 height 11
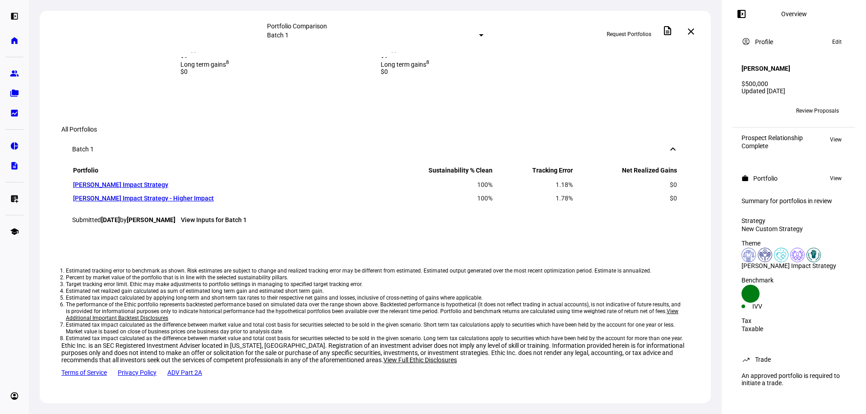
scroll to position [857, 0]
click at [120, 188] on link "[PERSON_NAME] Impact Strategy" at bounding box center [120, 184] width 95 height 7
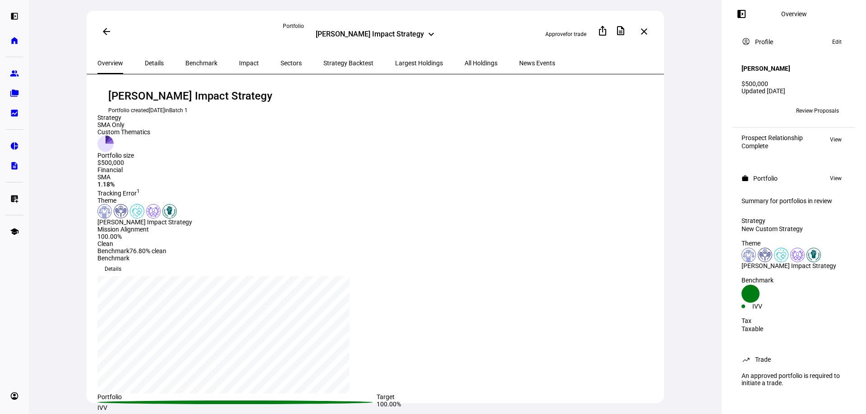
click at [464, 63] on span "All Holdings" at bounding box center [480, 63] width 33 height 6
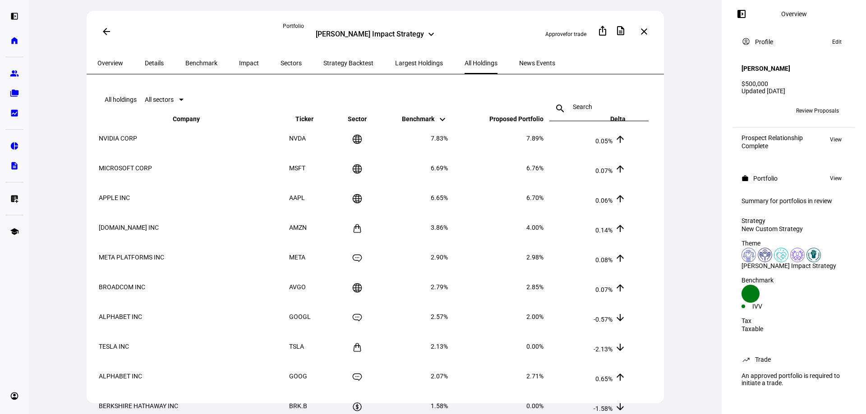
click at [132, 142] on span "NVIDIA CORP" at bounding box center [118, 138] width 38 height 7
click at [395, 64] on span "Largest Holdings" at bounding box center [419, 63] width 48 height 6
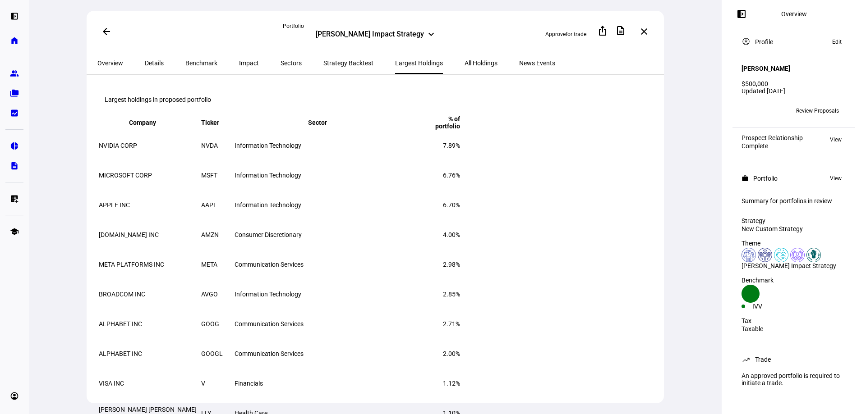
click at [464, 62] on span "All Holdings" at bounding box center [480, 63] width 33 height 6
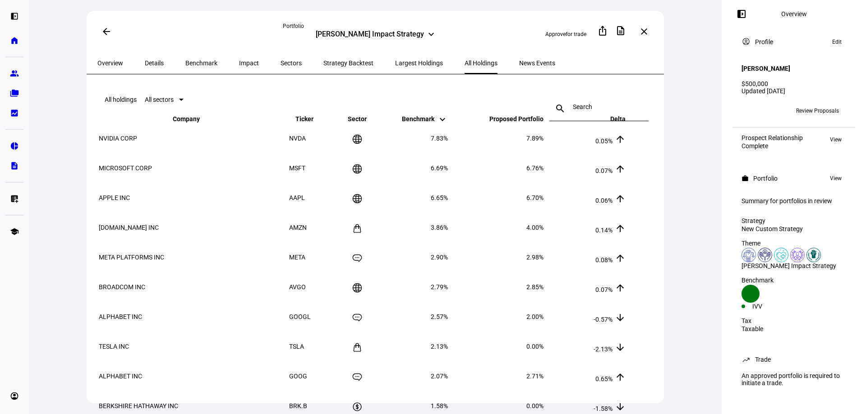
click at [519, 62] on span "News Events" at bounding box center [537, 63] width 36 height 6
